Goal: Task Accomplishment & Management: Manage account settings

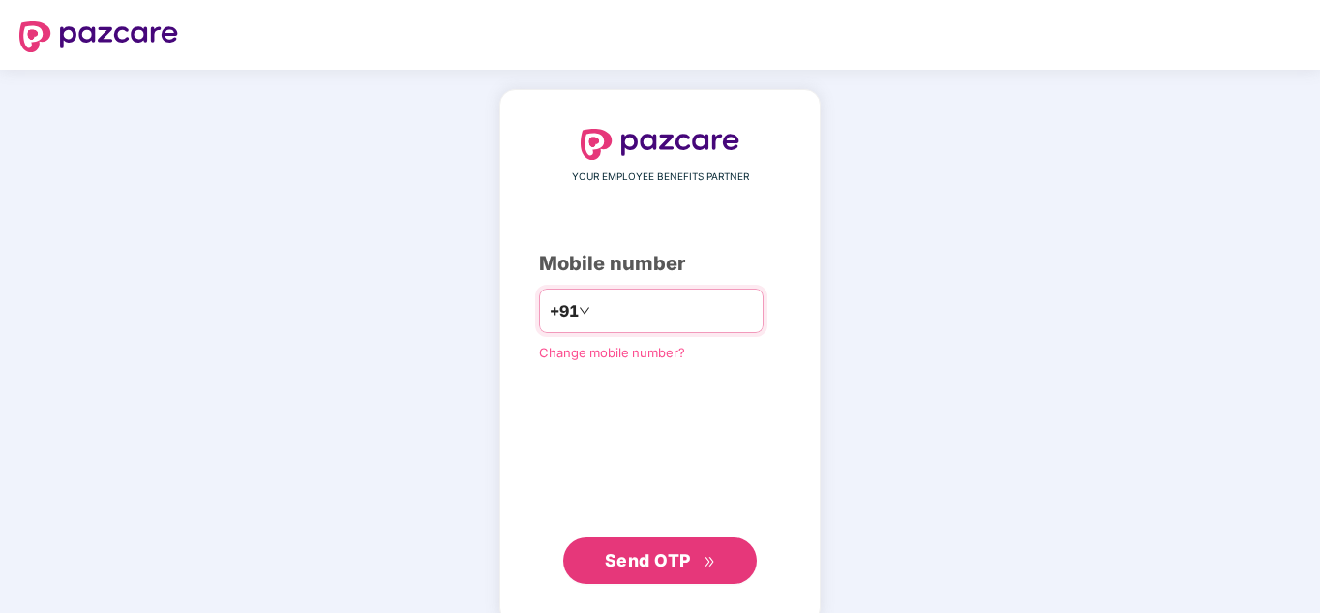
click at [618, 312] on input "number" at bounding box center [673, 310] width 159 height 31
type input "**********"
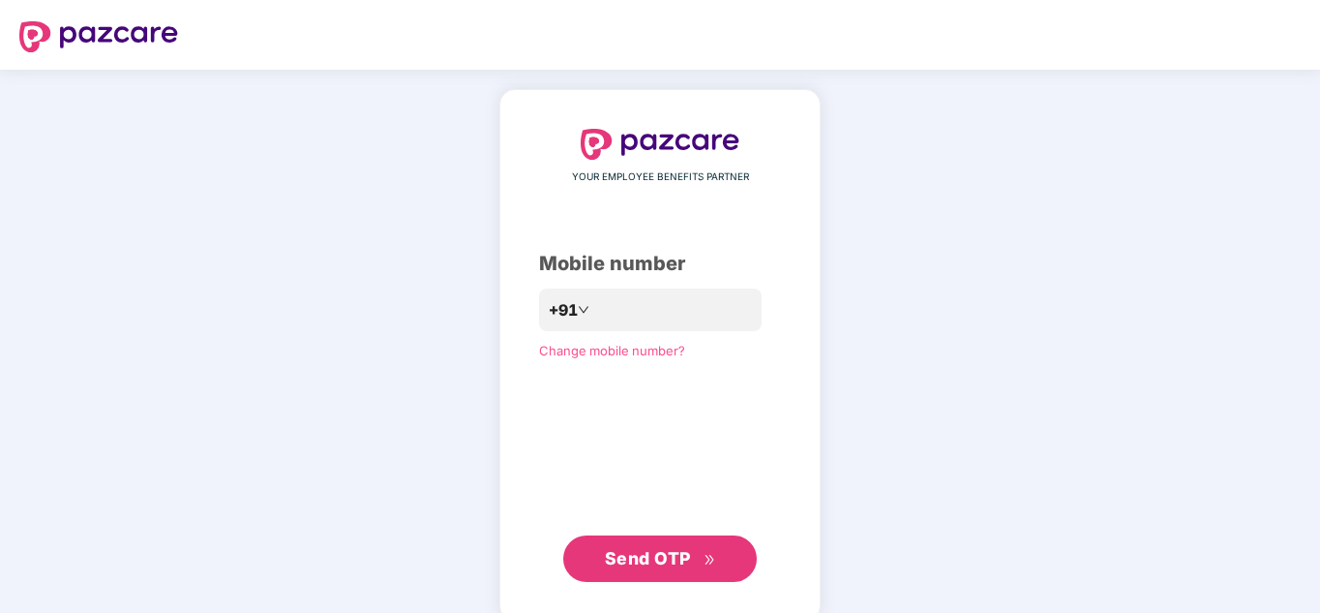
click at [662, 555] on span "Send OTP" at bounding box center [648, 558] width 86 height 20
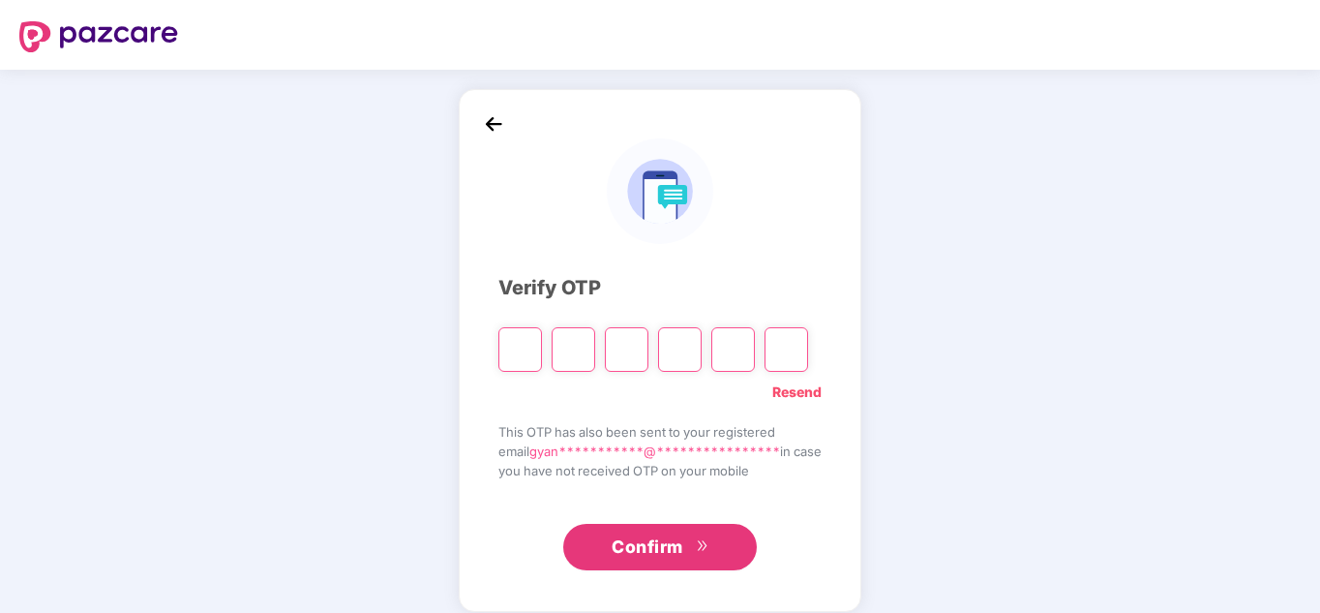
type input "*"
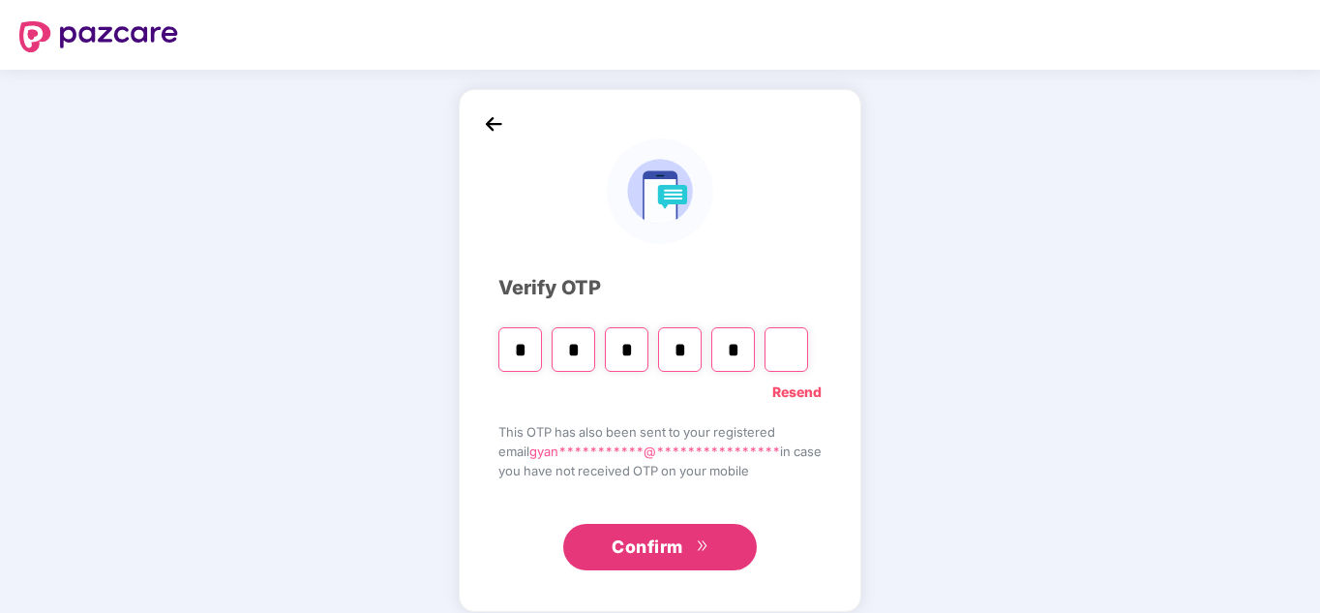
type input "*"
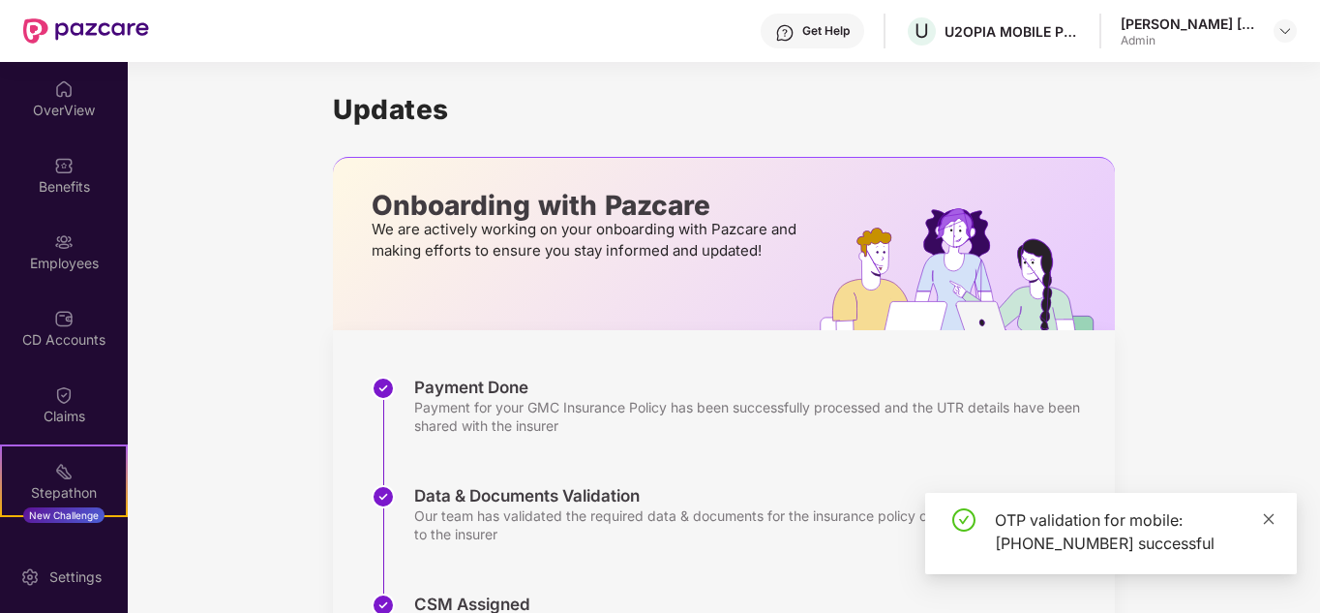
click at [1269, 516] on icon "close" at bounding box center [1269, 519] width 14 height 14
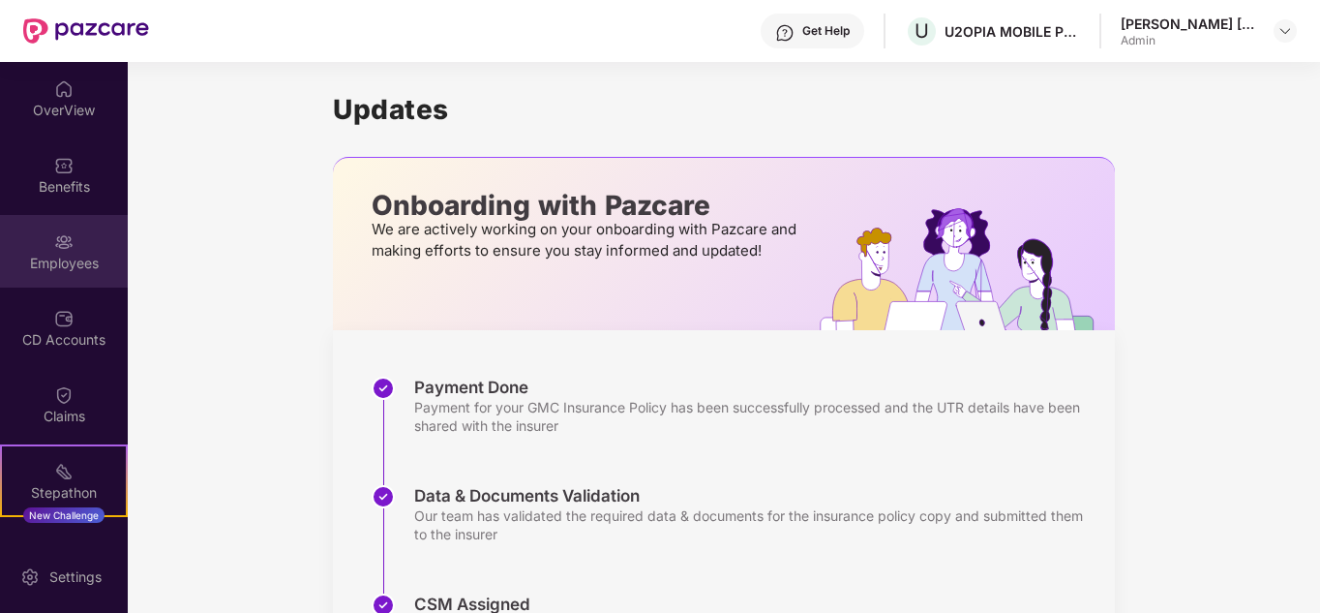
click at [46, 257] on div "Employees" at bounding box center [64, 263] width 128 height 19
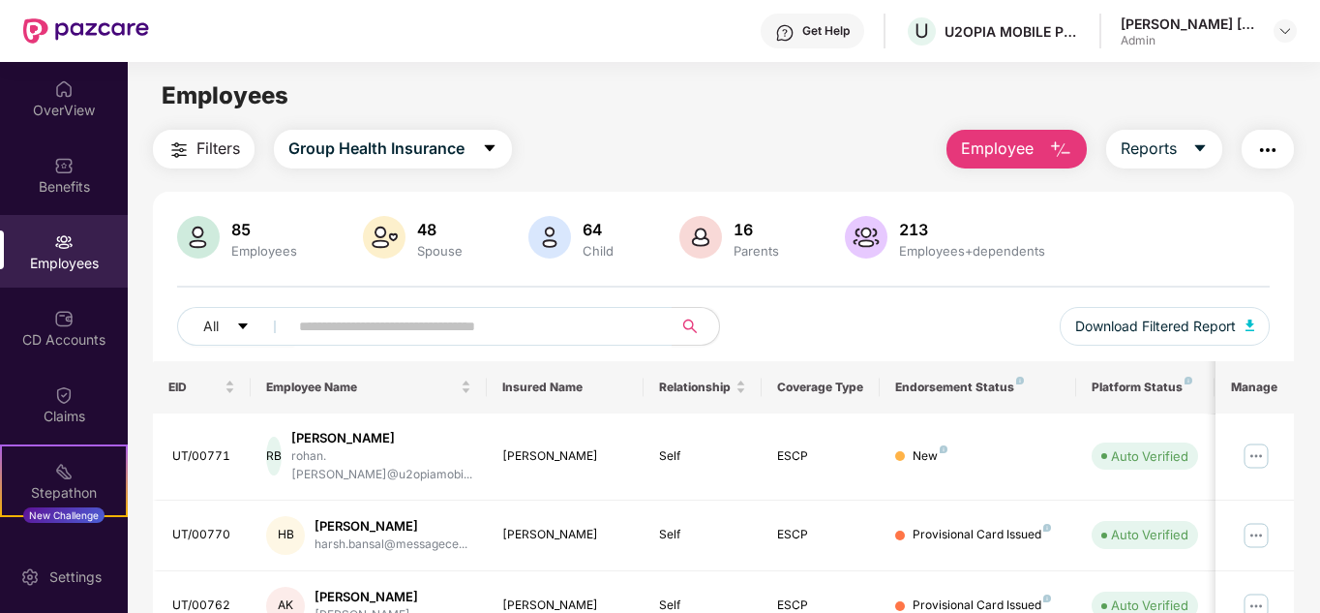
click at [1060, 144] on img "button" at bounding box center [1060, 149] width 23 height 23
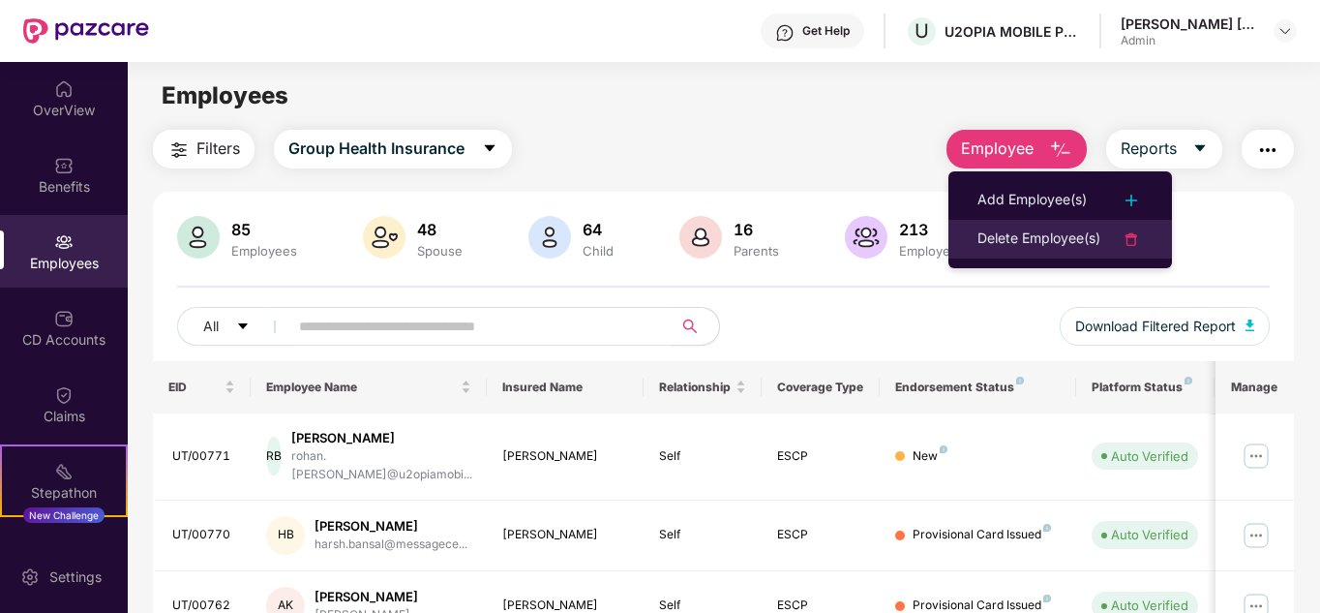
click at [1046, 244] on div "Delete Employee(s)" at bounding box center [1039, 238] width 123 height 23
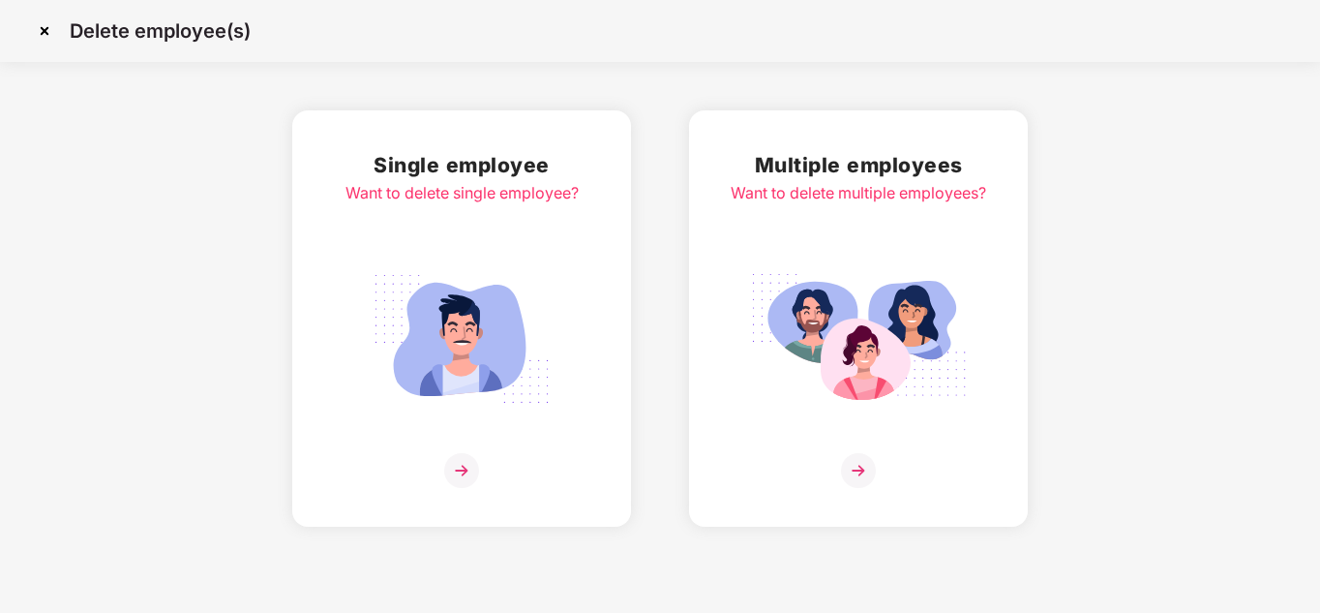
click at [449, 355] on img at bounding box center [461, 338] width 217 height 151
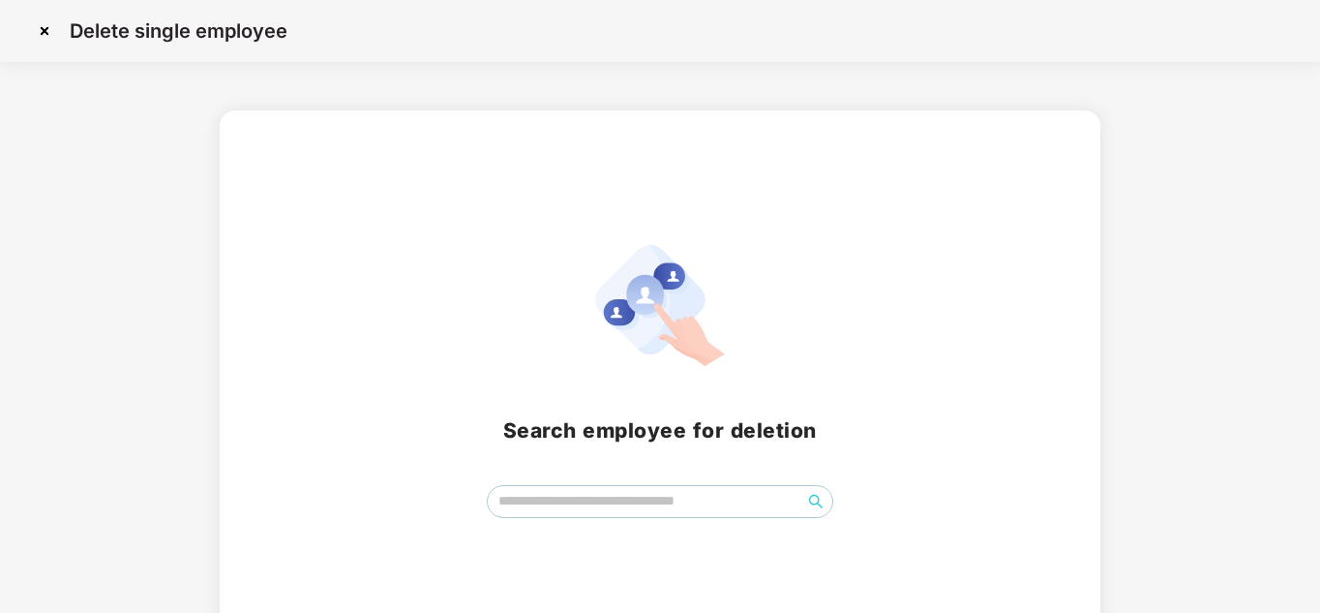
click at [43, 30] on img at bounding box center [44, 30] width 31 height 31
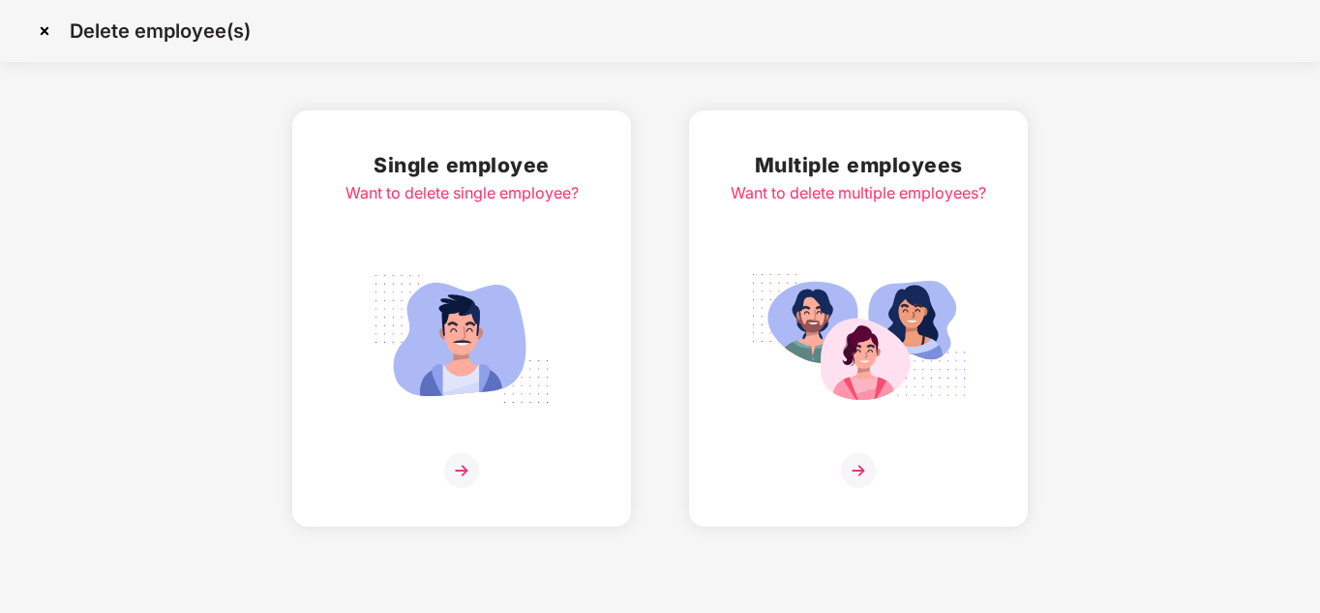
click at [861, 468] on img at bounding box center [858, 470] width 35 height 35
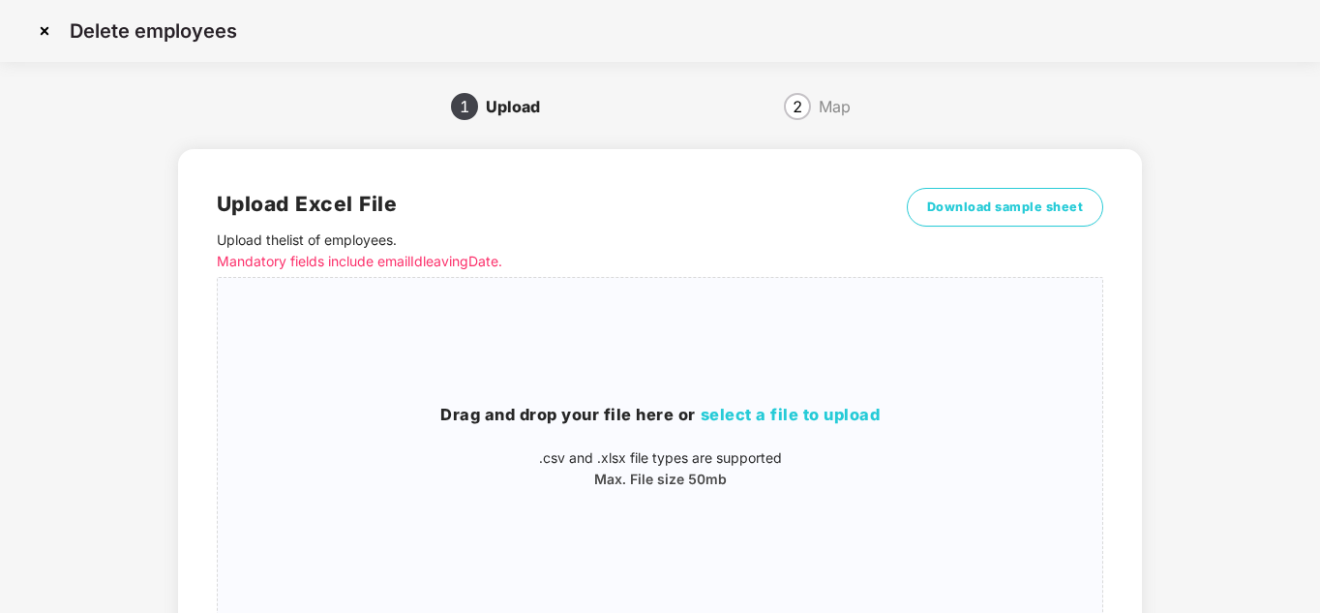
click at [46, 30] on img at bounding box center [44, 30] width 31 height 31
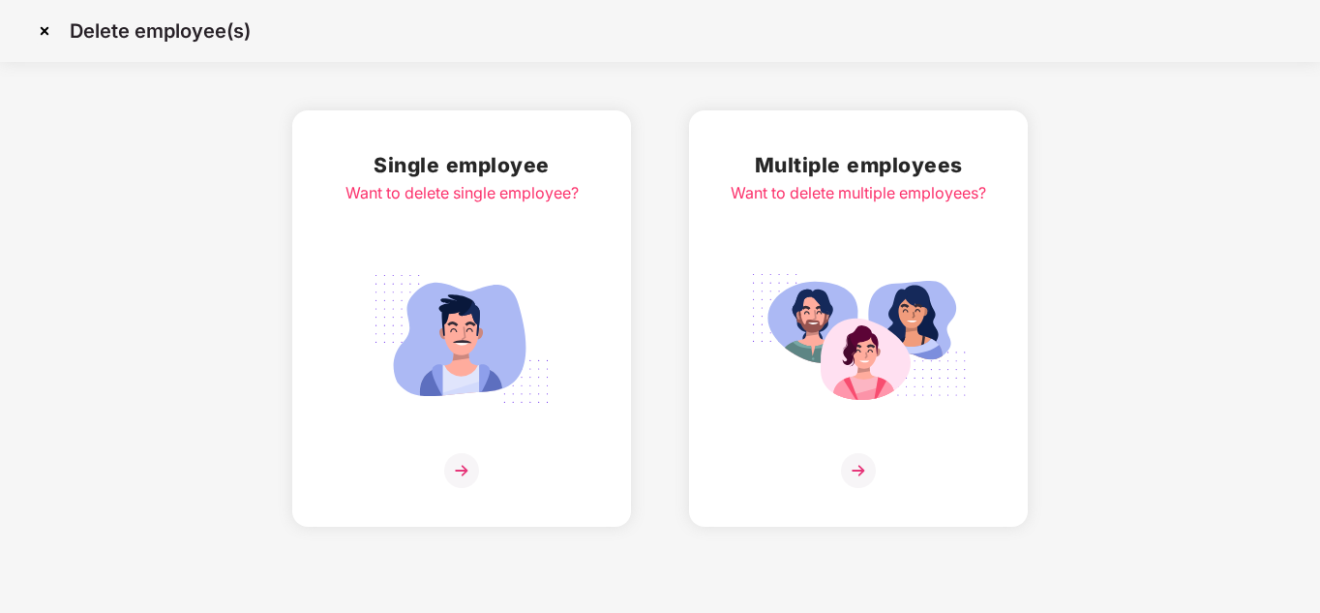
click at [451, 475] on img at bounding box center [461, 470] width 35 height 35
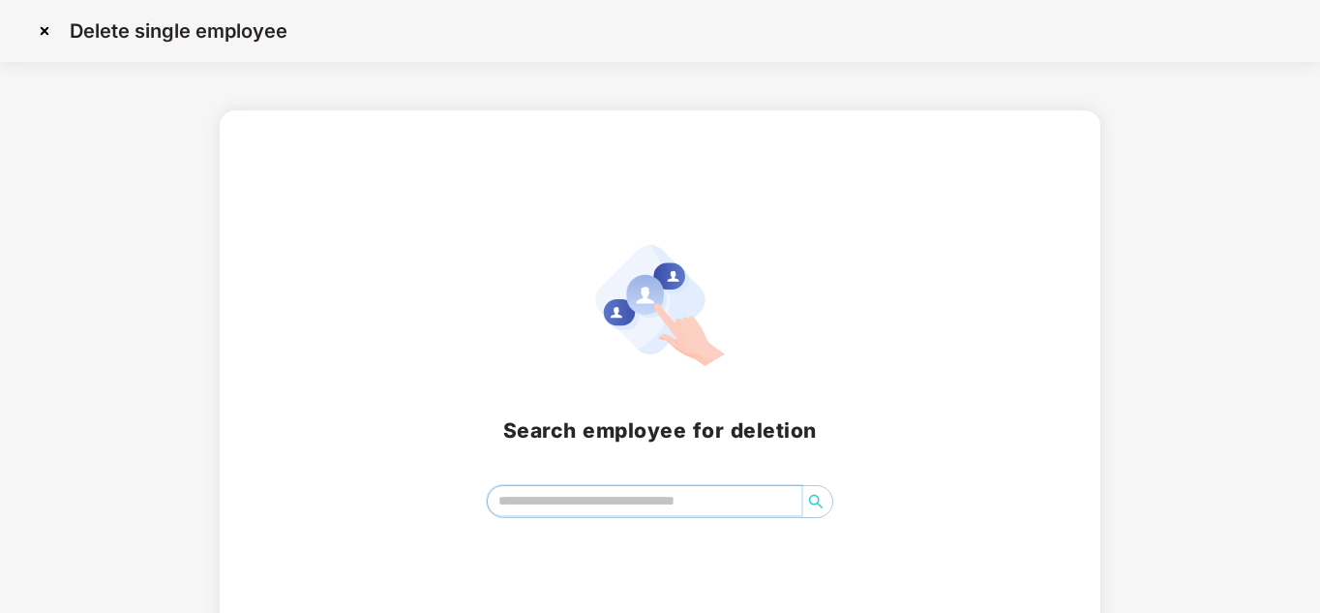
click at [668, 503] on input "search" at bounding box center [645, 500] width 315 height 29
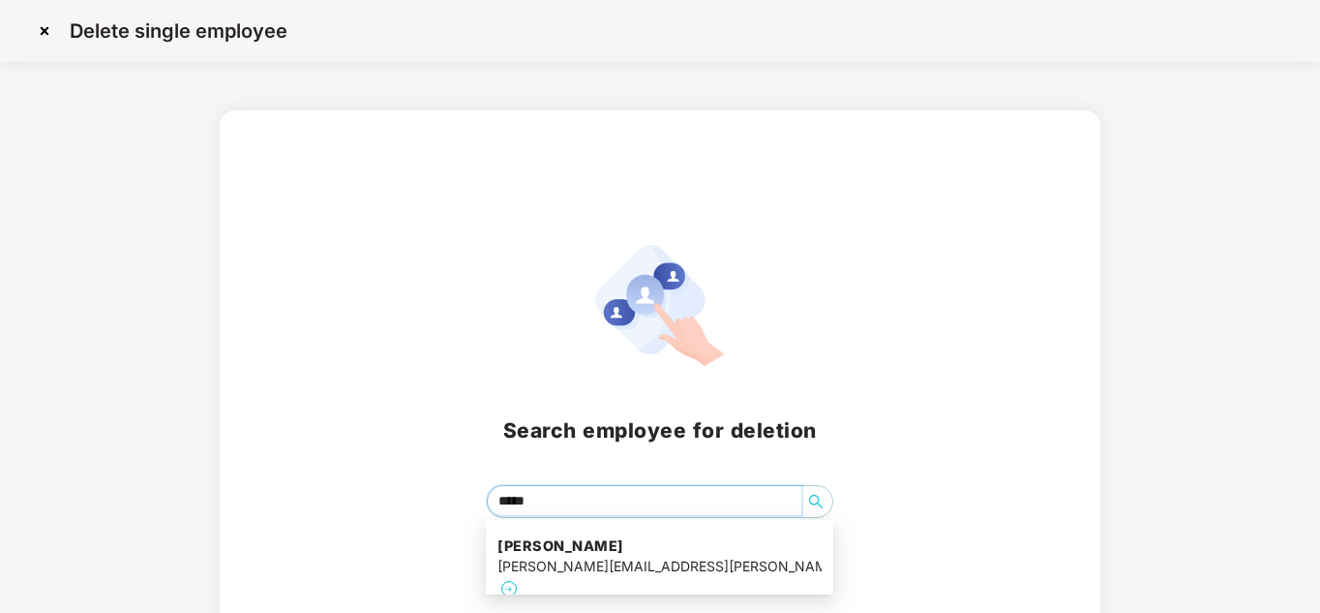
type input "******"
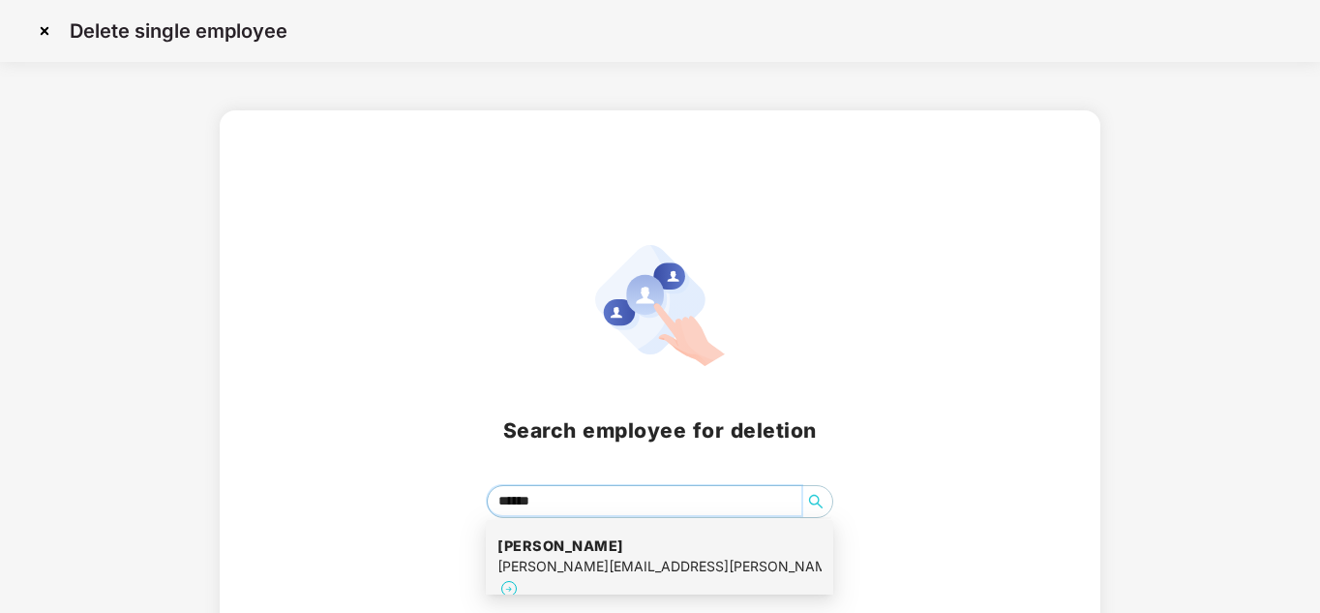
click at [624, 556] on div "[PERSON_NAME][EMAIL_ADDRESS][PERSON_NAME][DOMAIN_NAME]" at bounding box center [660, 566] width 324 height 21
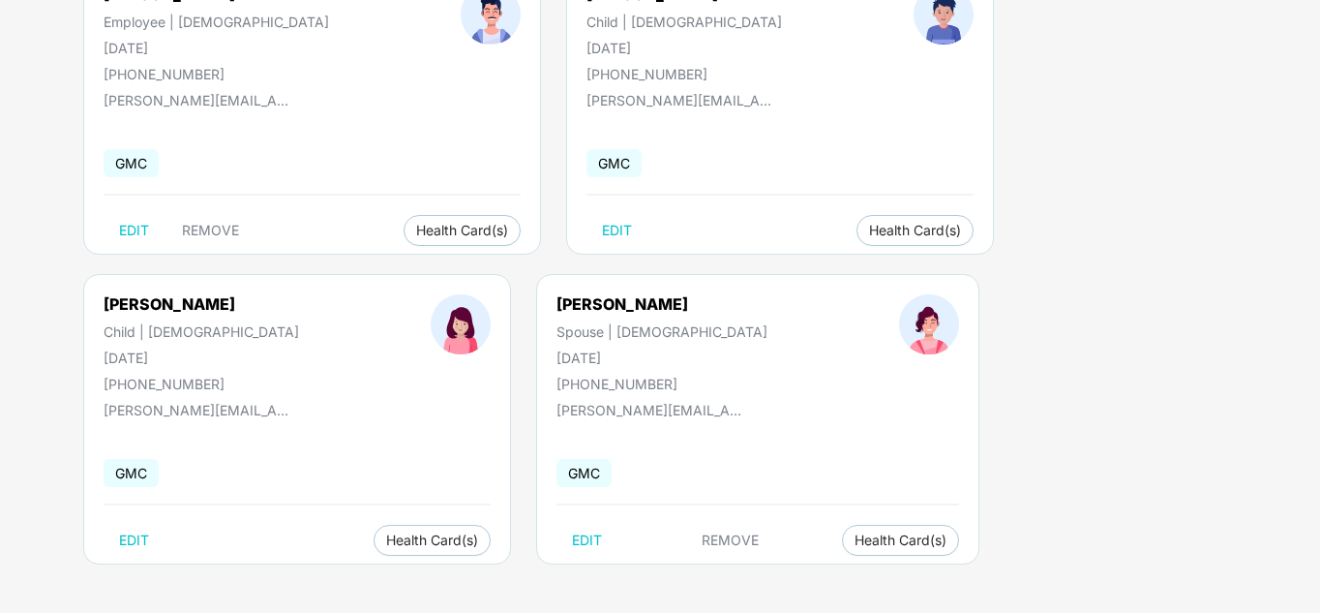
scroll to position [59, 0]
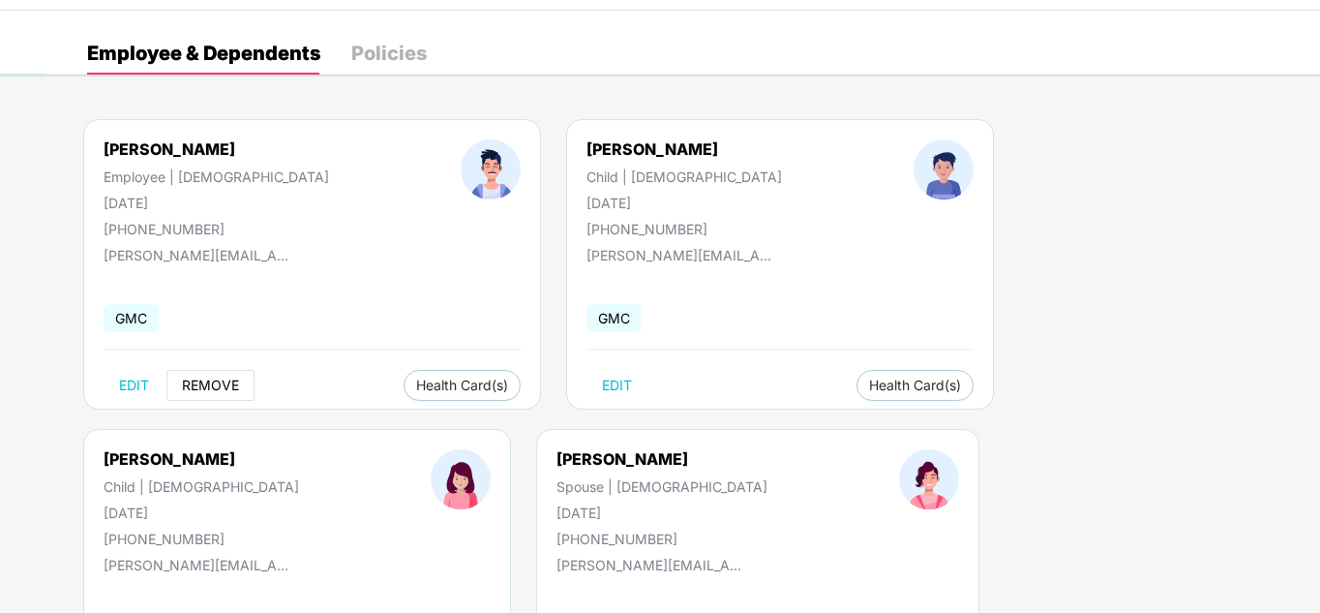
click at [214, 378] on span "REMOVE" at bounding box center [210, 384] width 57 height 15
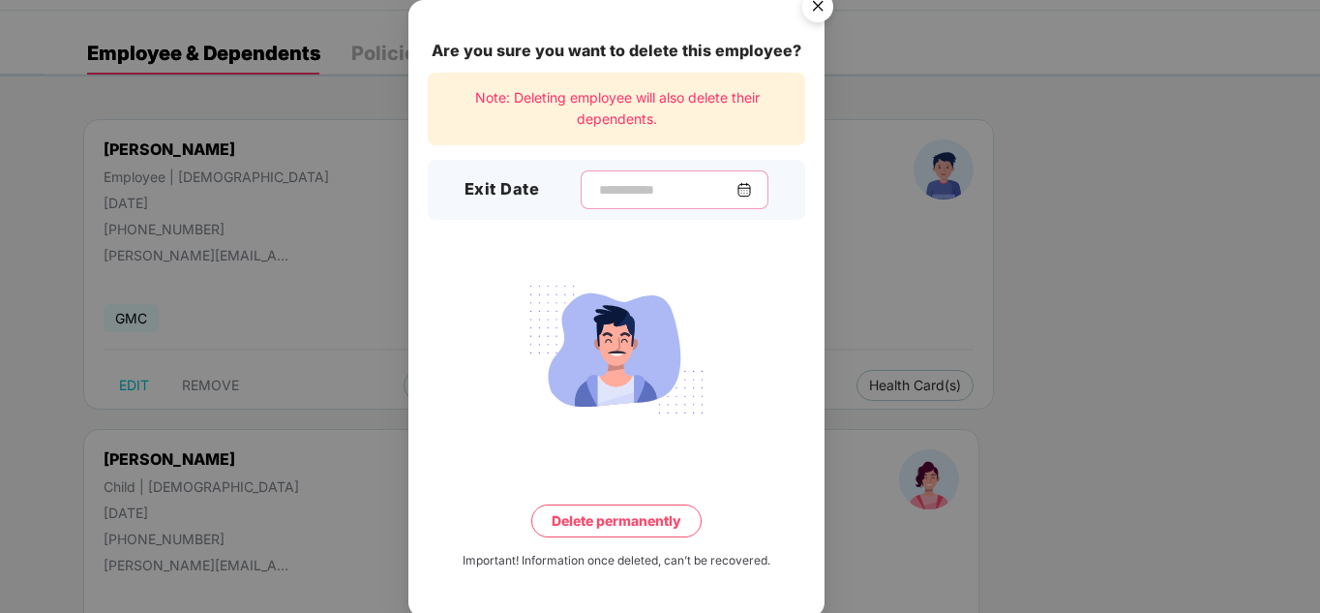
click at [713, 180] on input at bounding box center [666, 190] width 139 height 20
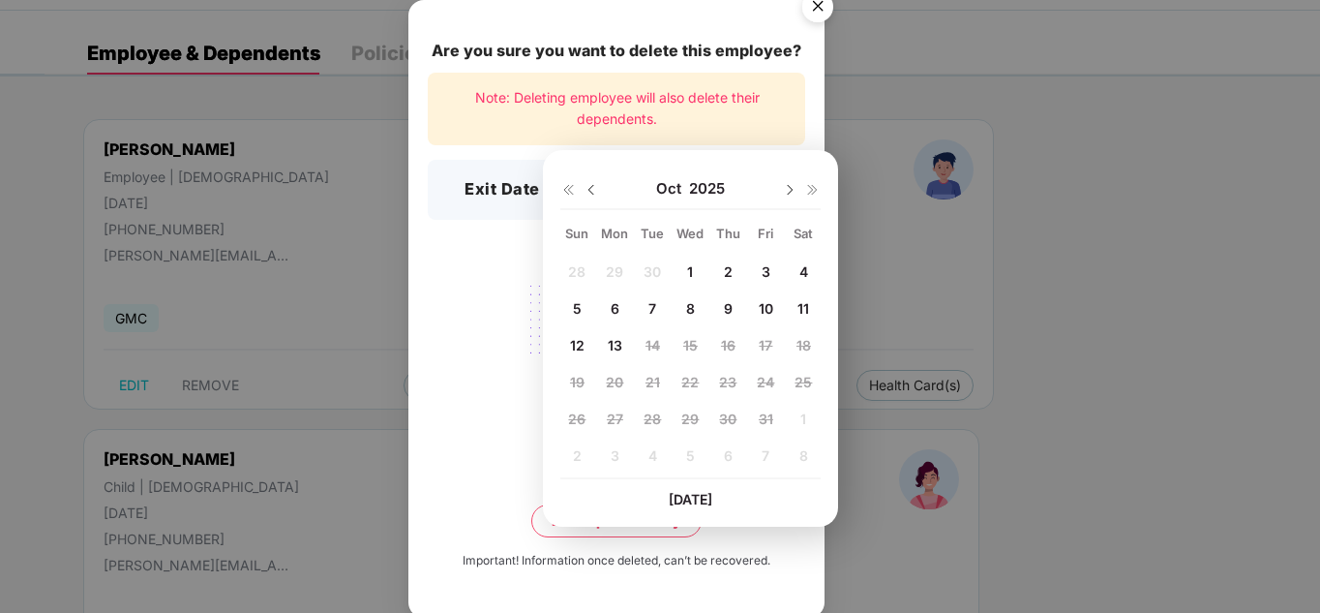
click at [692, 309] on span "8" at bounding box center [690, 308] width 9 height 16
type input "**********"
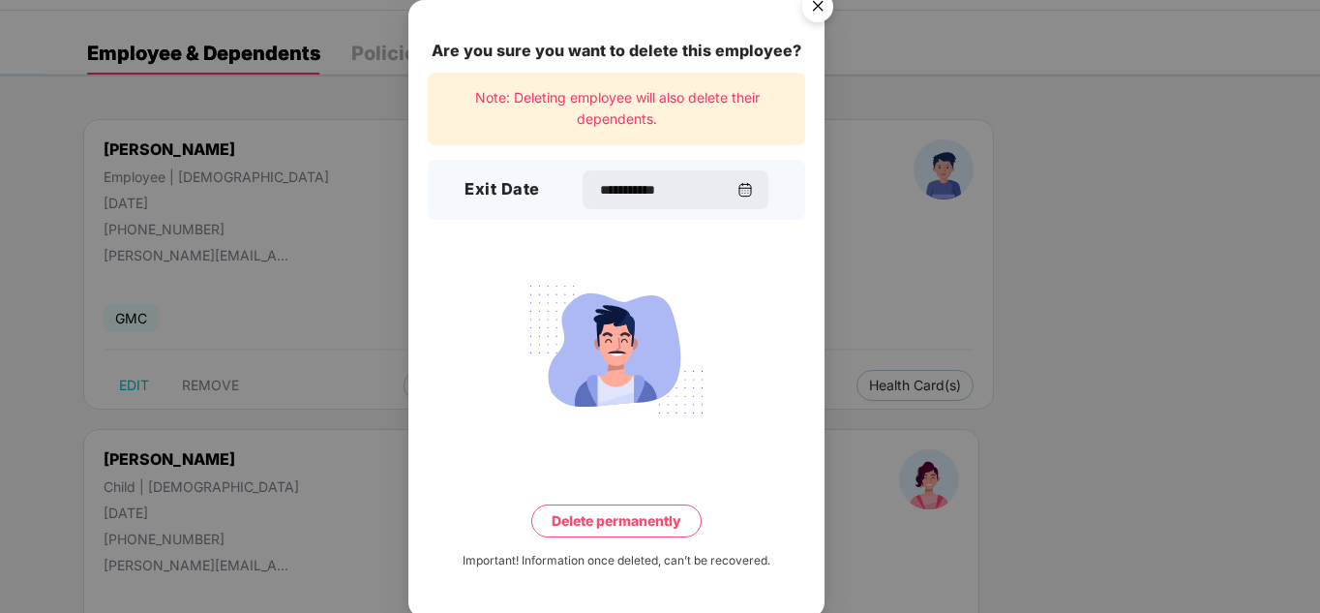
click at [628, 522] on button "Delete permanently" at bounding box center [616, 520] width 170 height 33
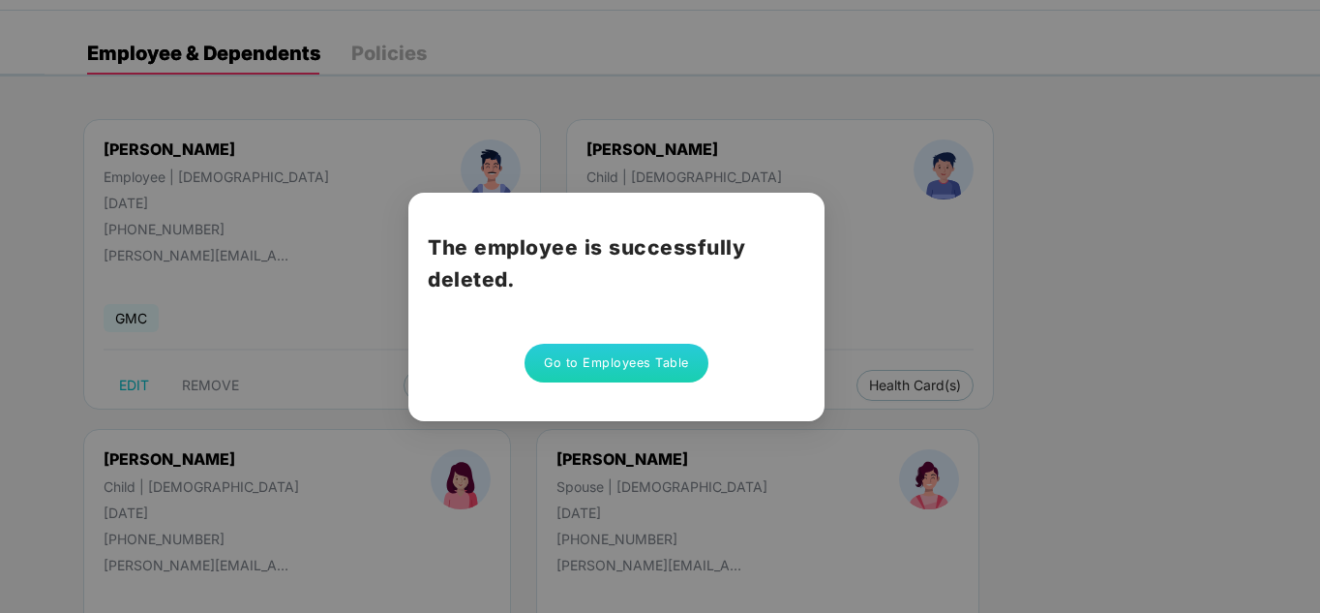
click at [631, 364] on button "Go to Employees Table" at bounding box center [617, 363] width 184 height 39
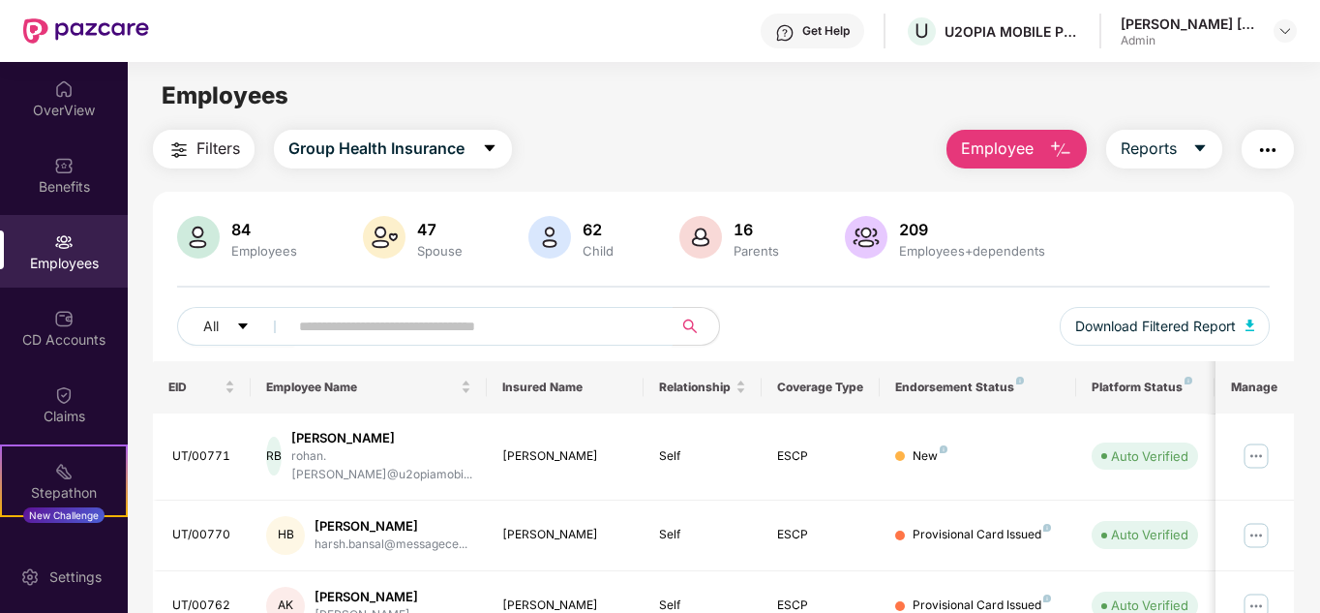
click at [421, 323] on input "text" at bounding box center [472, 326] width 347 height 29
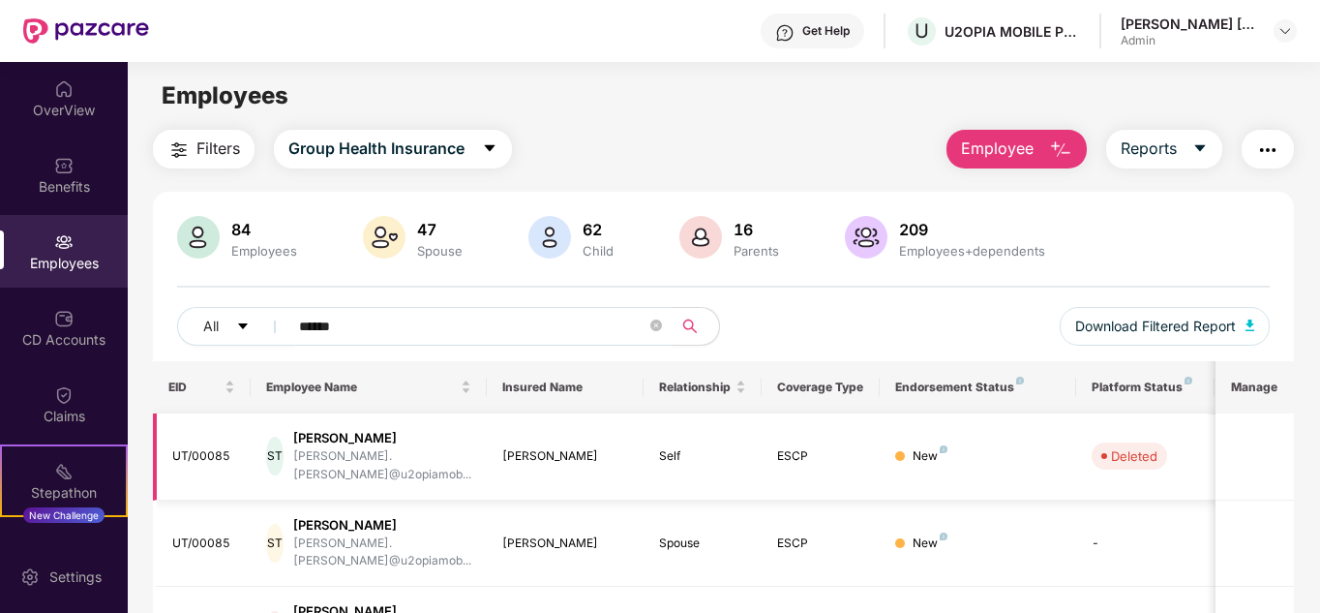
type input "******"
click at [477, 458] on td "ST [PERSON_NAME] [PERSON_NAME].[PERSON_NAME]@u2opiamob..." at bounding box center [369, 456] width 236 height 87
click at [236, 240] on div "84 Employees" at bounding box center [264, 238] width 81 height 41
click at [247, 329] on icon "caret-down" at bounding box center [243, 326] width 14 height 14
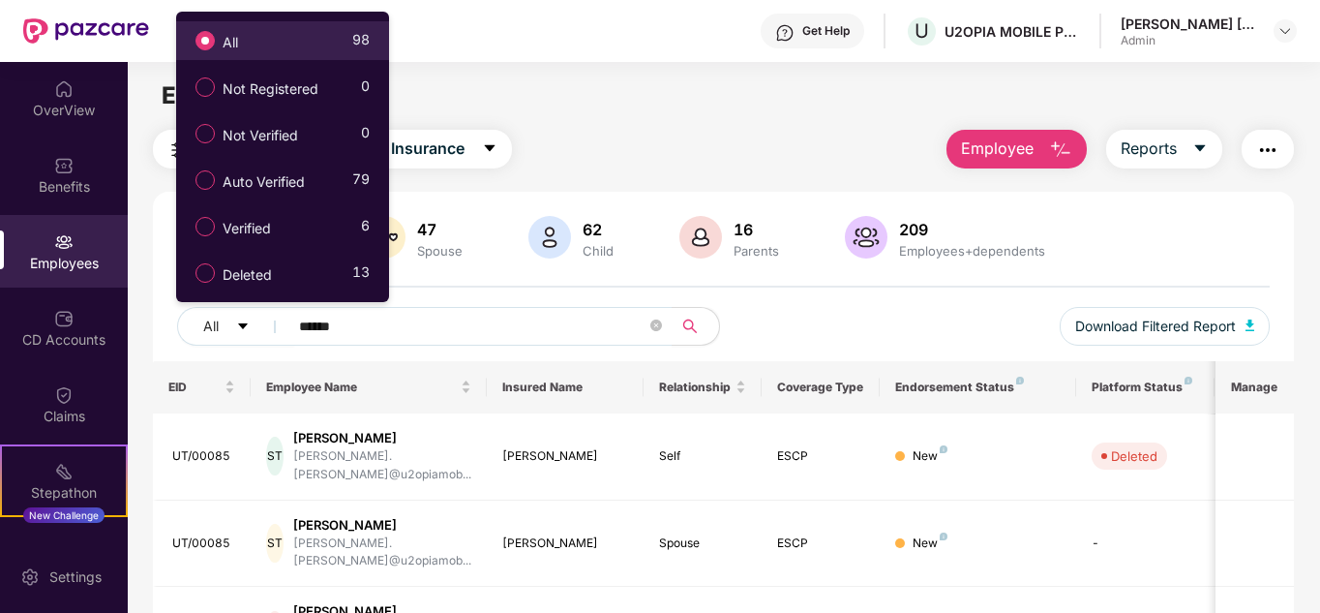
click at [276, 47] on div "All 98" at bounding box center [278, 40] width 184 height 33
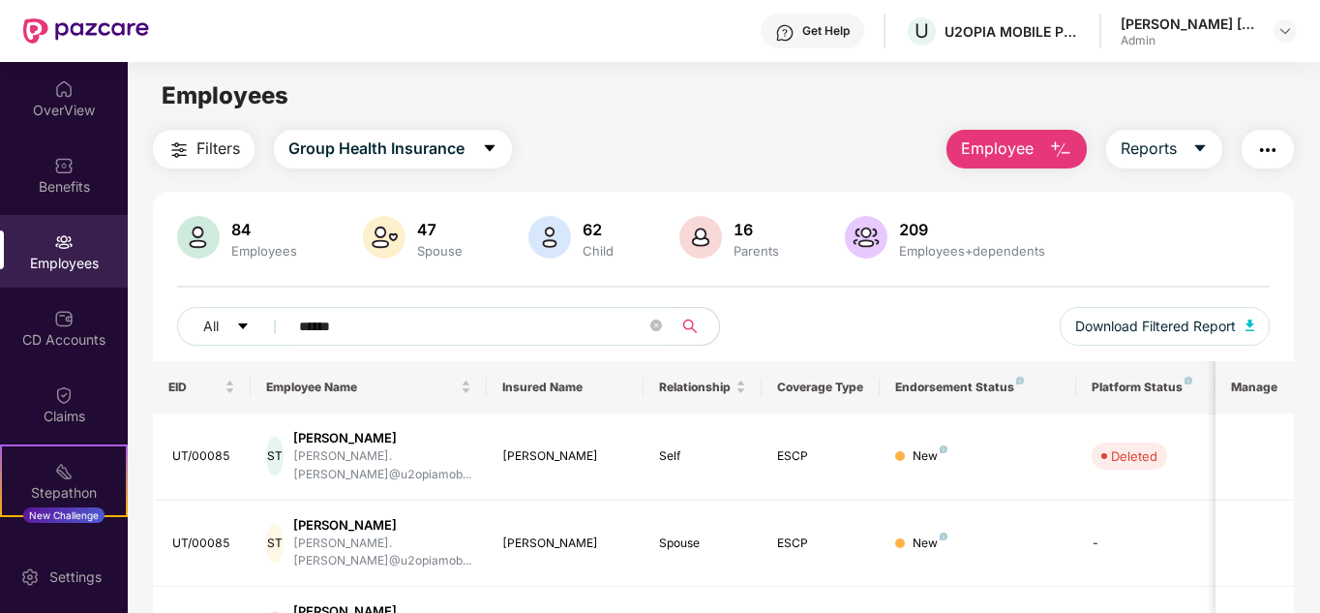
click at [54, 248] on img at bounding box center [63, 241] width 19 height 19
click at [59, 313] on img at bounding box center [63, 318] width 19 height 19
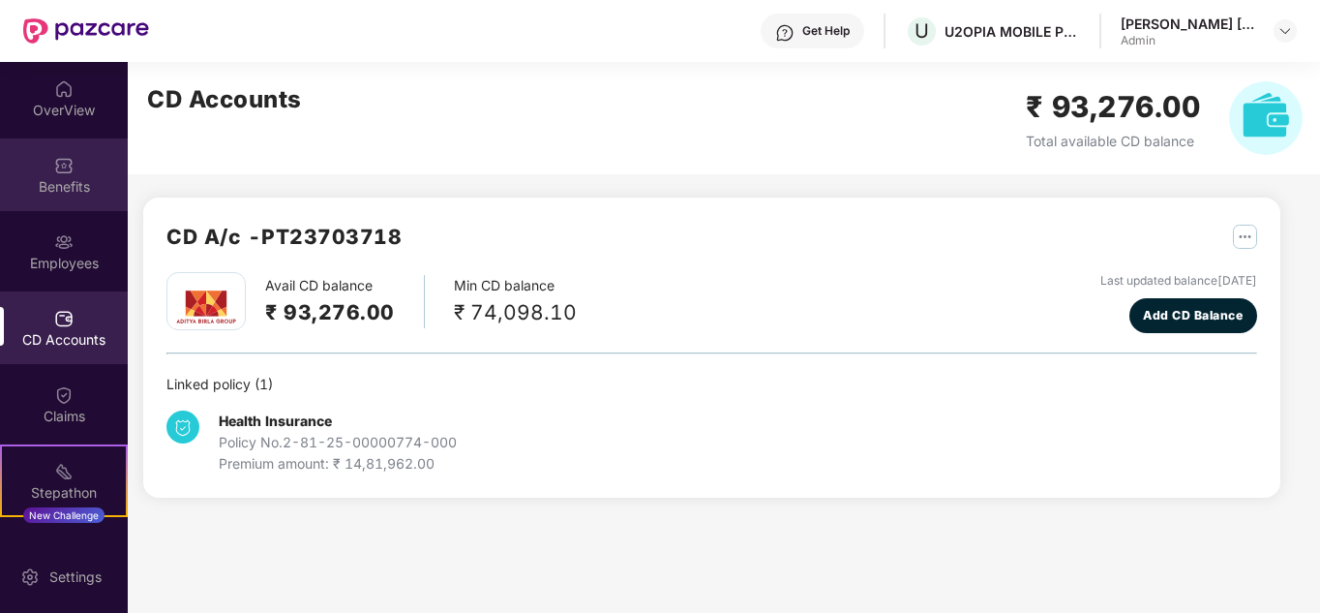
click at [64, 174] on img at bounding box center [63, 165] width 19 height 19
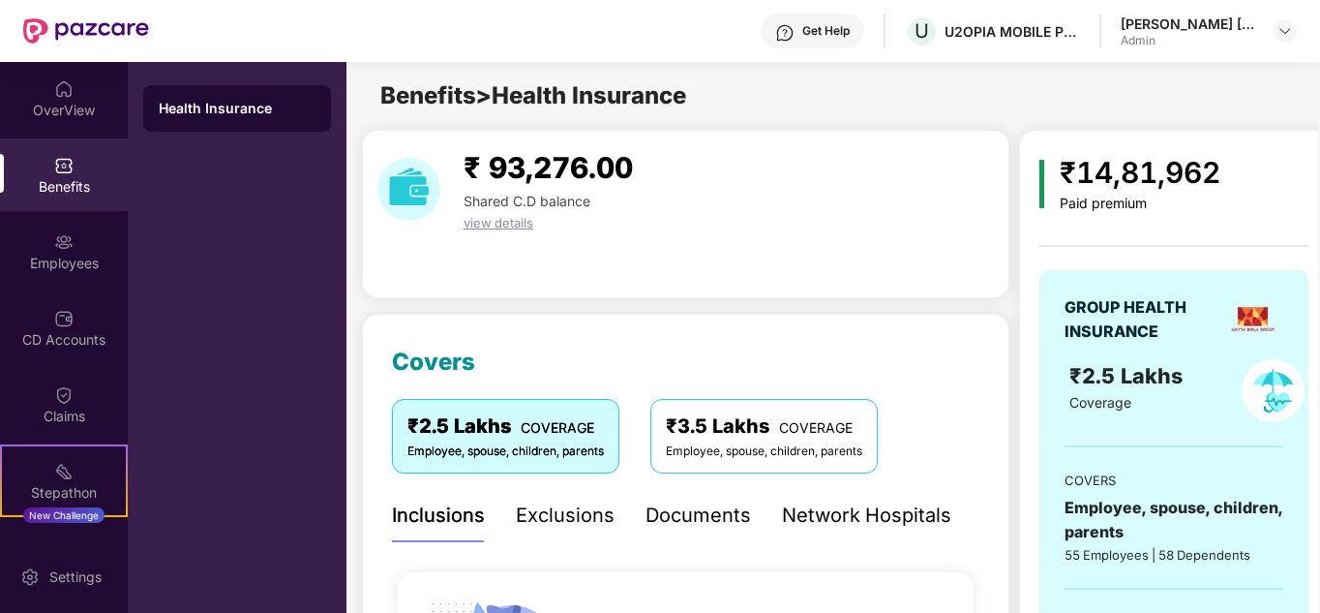
click at [45, 165] on div "Benefits" at bounding box center [64, 174] width 128 height 73
click at [64, 244] on img at bounding box center [63, 241] width 19 height 19
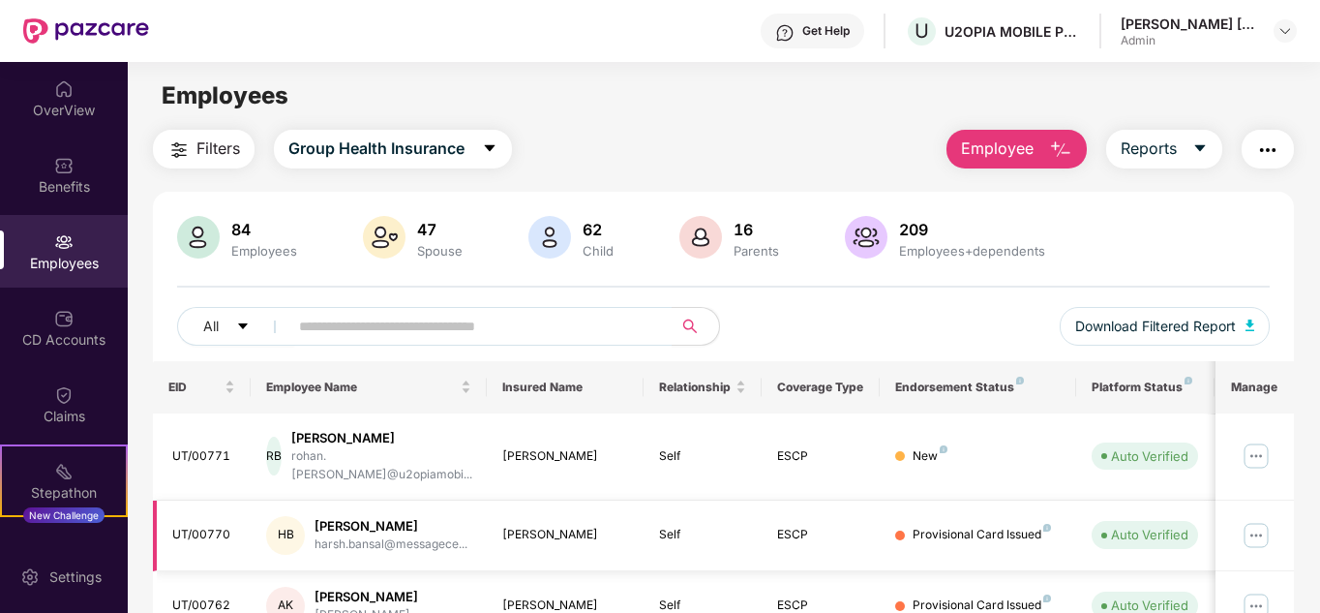
scroll to position [577, 0]
